Goal: Task Accomplishment & Management: Manage account settings

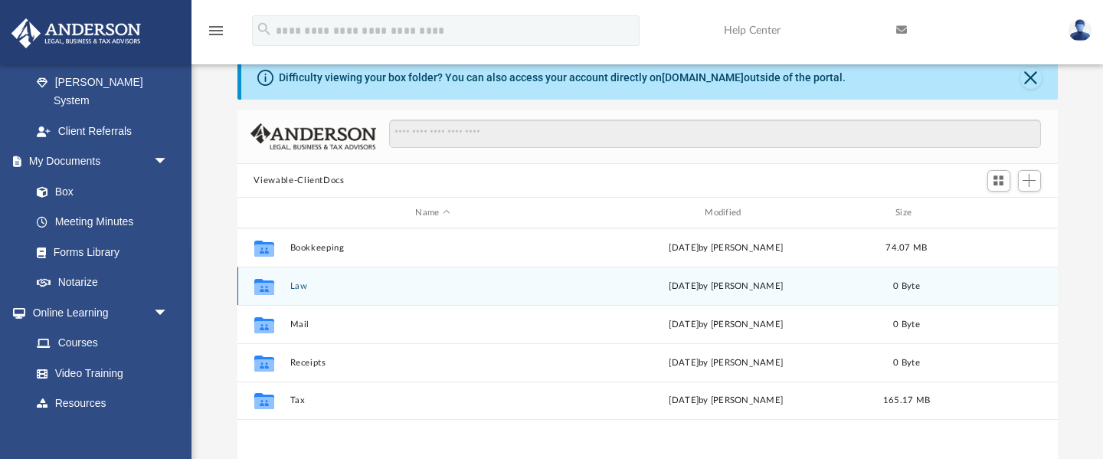
scroll to position [49, 0]
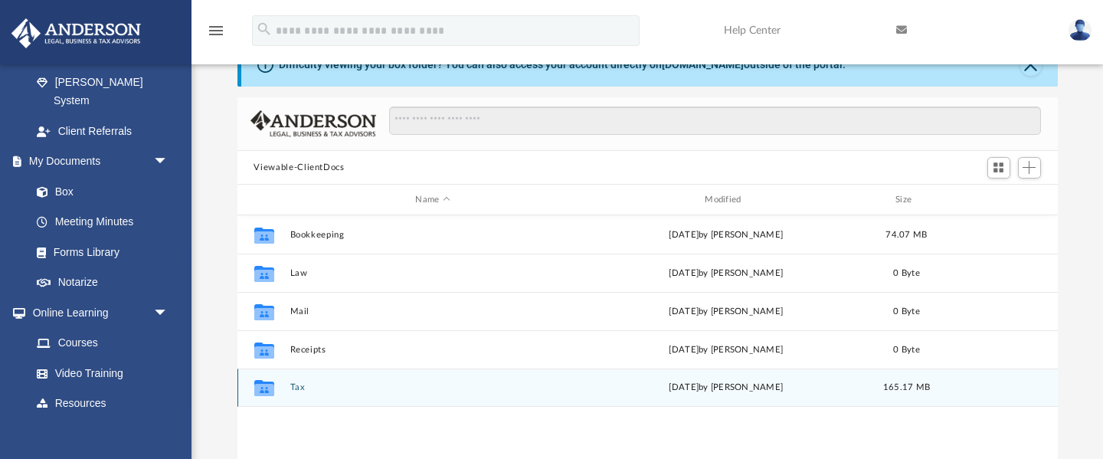
click at [298, 386] on button "Tax" at bounding box center [433, 388] width 287 height 10
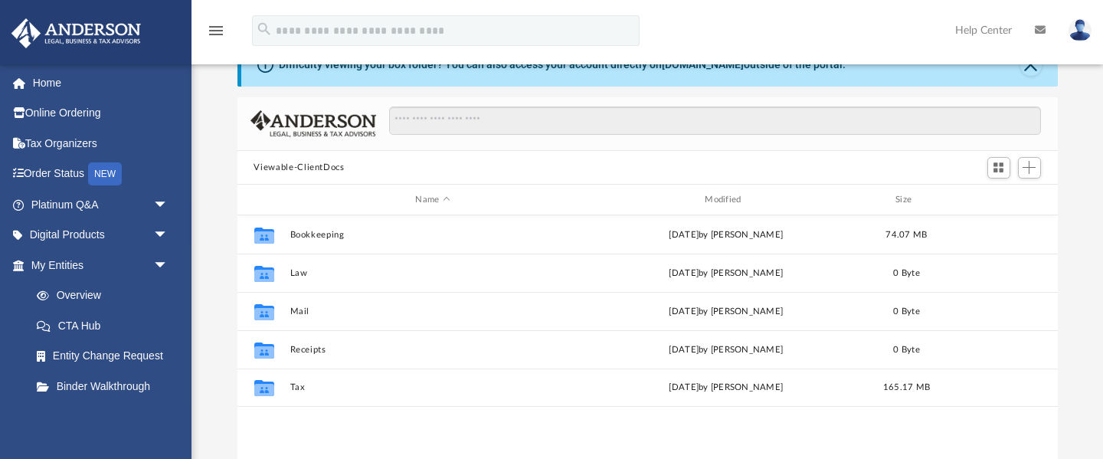
scroll to position [348, 820]
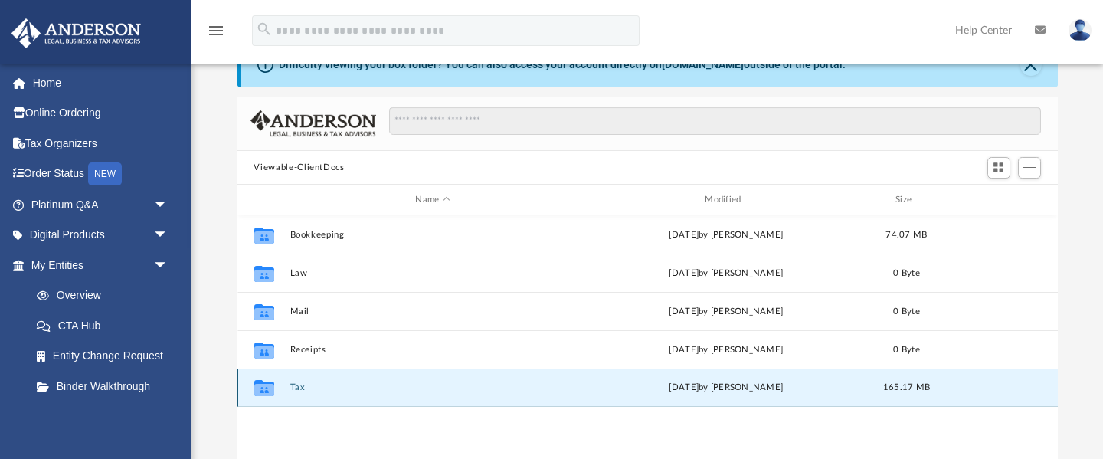
click at [297, 386] on button "Tax" at bounding box center [433, 388] width 287 height 10
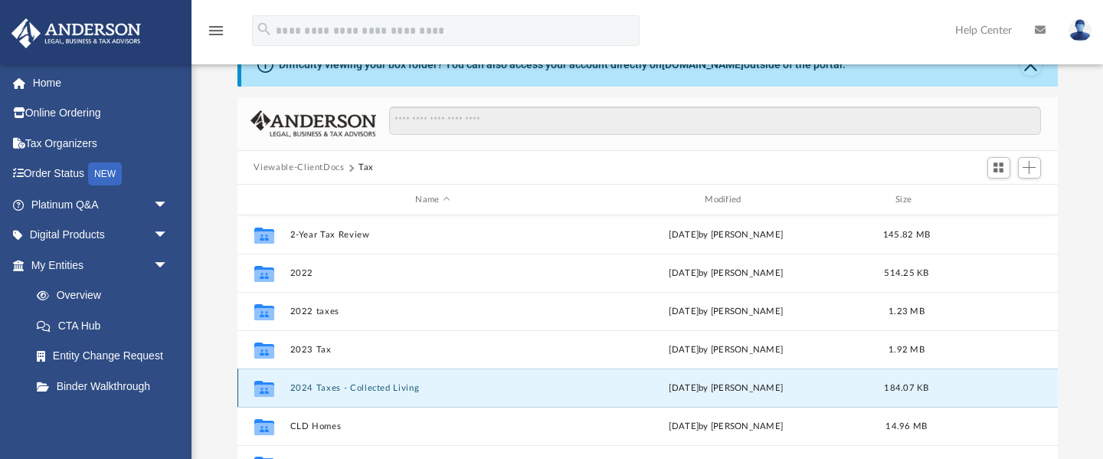
click at [302, 388] on button "2024 Taxes - Collected Living" at bounding box center [433, 388] width 287 height 10
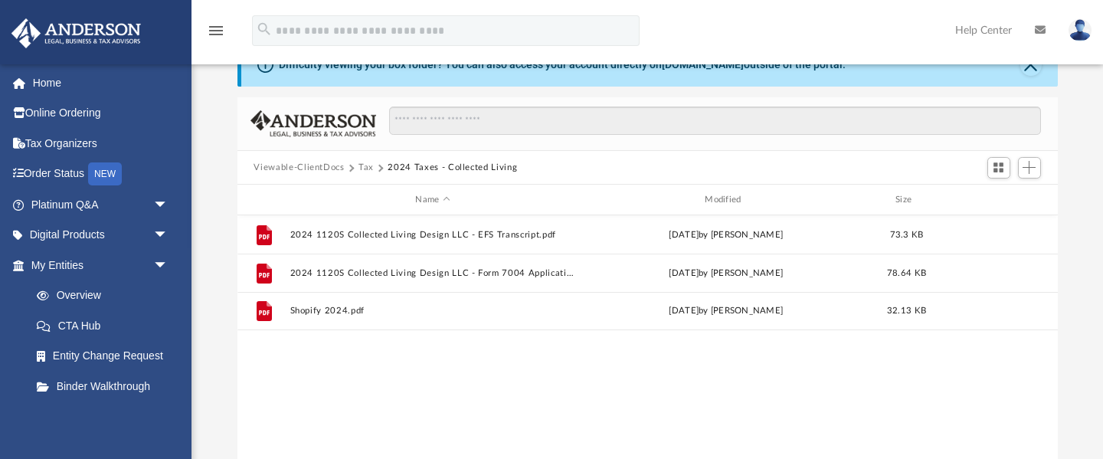
click at [365, 167] on button "Tax" at bounding box center [366, 168] width 15 height 14
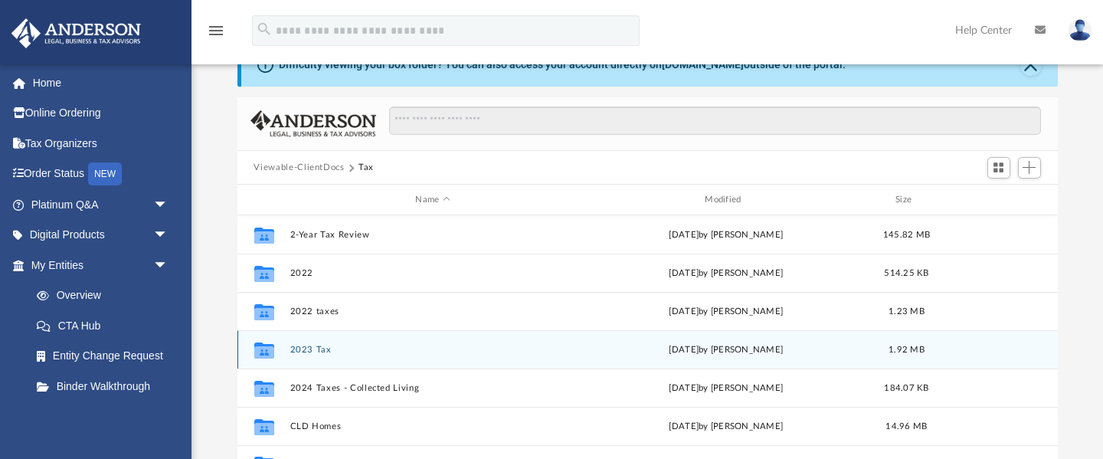
click at [302, 350] on button "2023 Tax" at bounding box center [433, 350] width 287 height 10
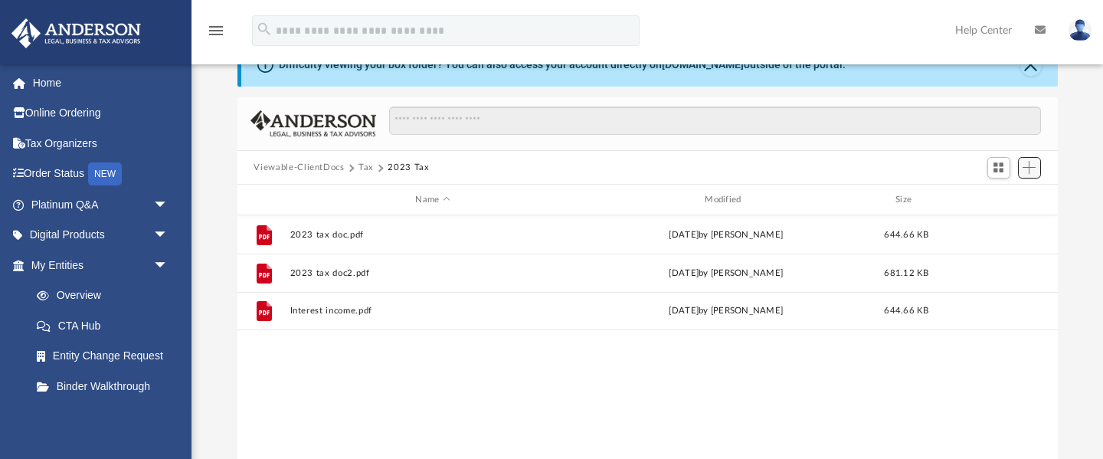
click at [1036, 172] on span "Add" at bounding box center [1029, 167] width 13 height 13
click at [1004, 191] on li "Upload" at bounding box center [1007, 198] width 49 height 16
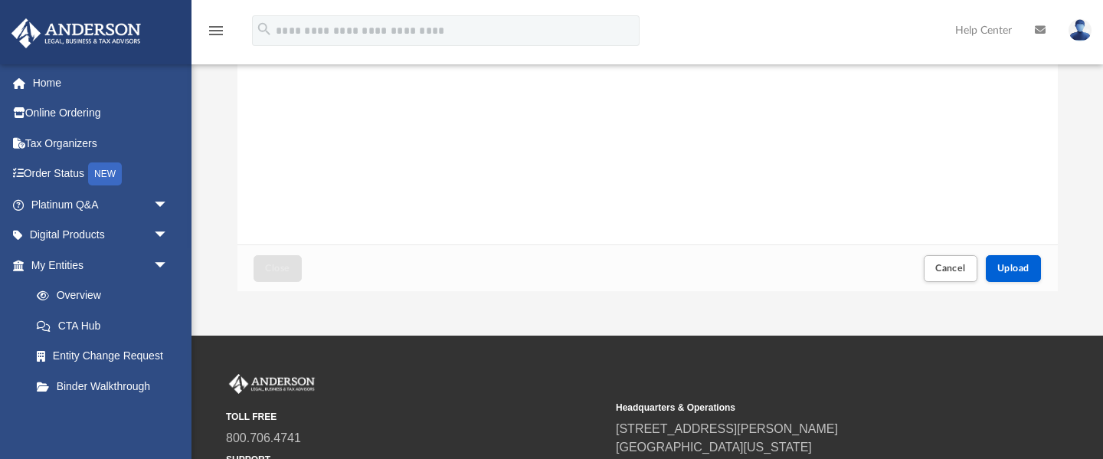
scroll to position [337, 0]
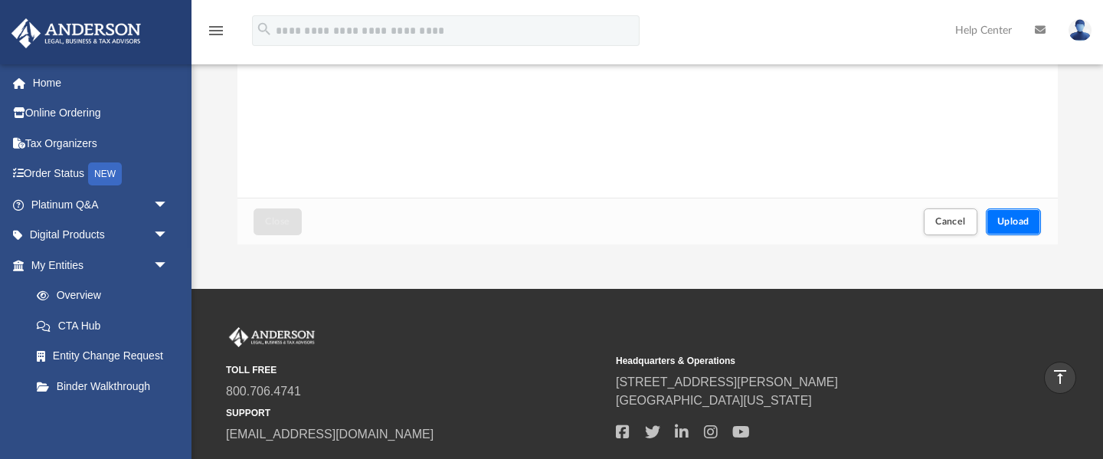
click at [1012, 212] on button "Upload" at bounding box center [1013, 221] width 55 height 27
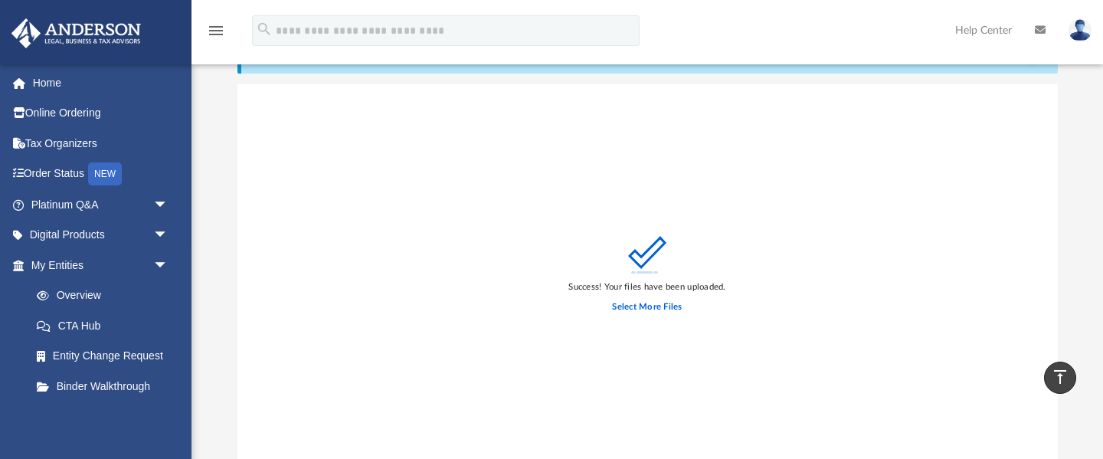
scroll to position [0, 0]
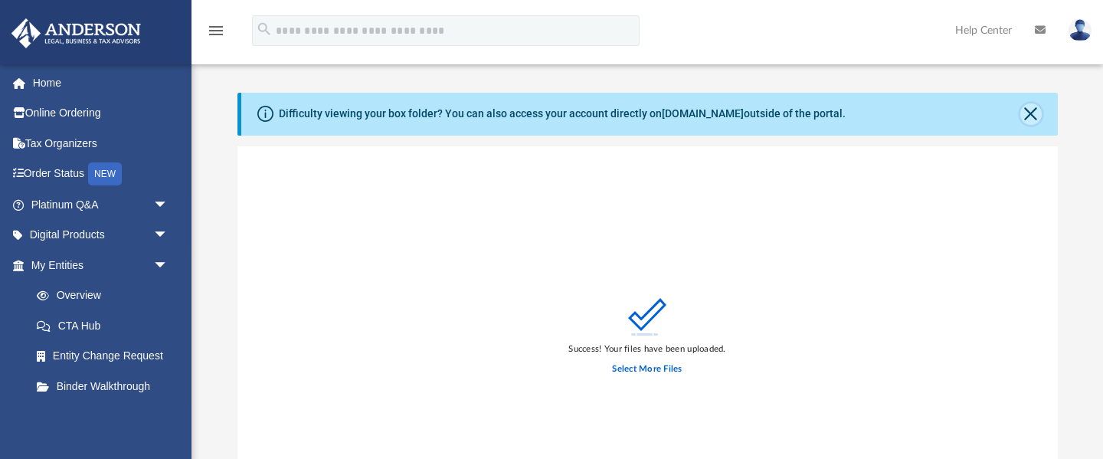
click at [1033, 114] on button "Close" at bounding box center [1030, 113] width 21 height 21
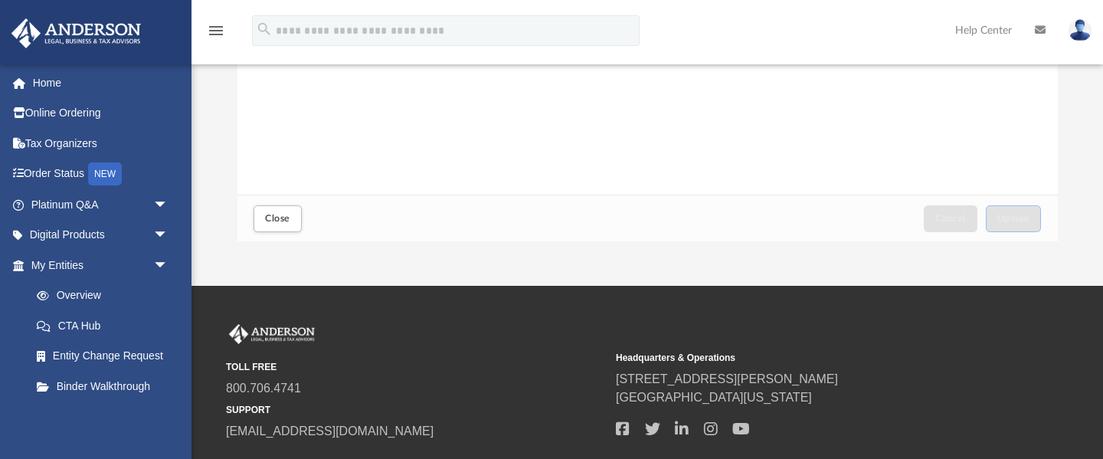
scroll to position [307, 0]
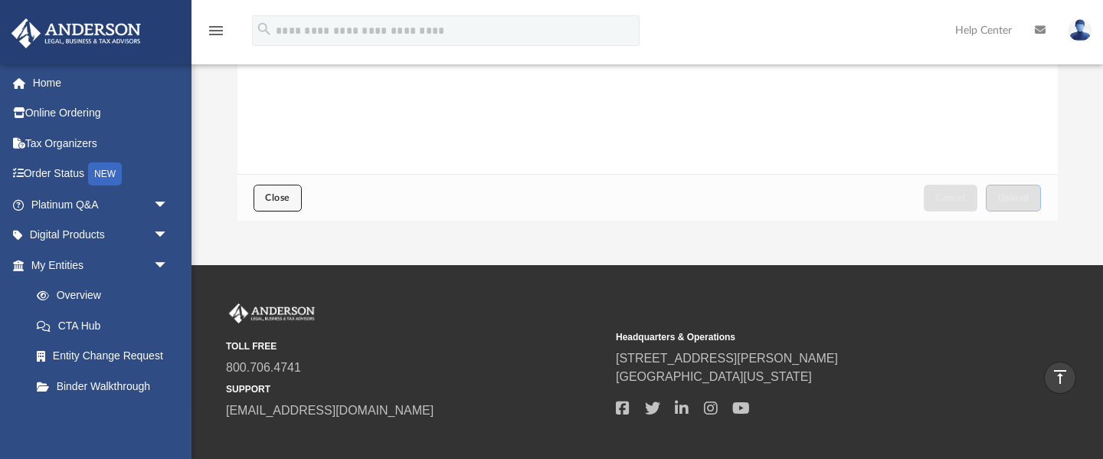
click at [270, 194] on span "Close" at bounding box center [277, 197] width 25 height 9
